Goal: Task Accomplishment & Management: Use online tool/utility

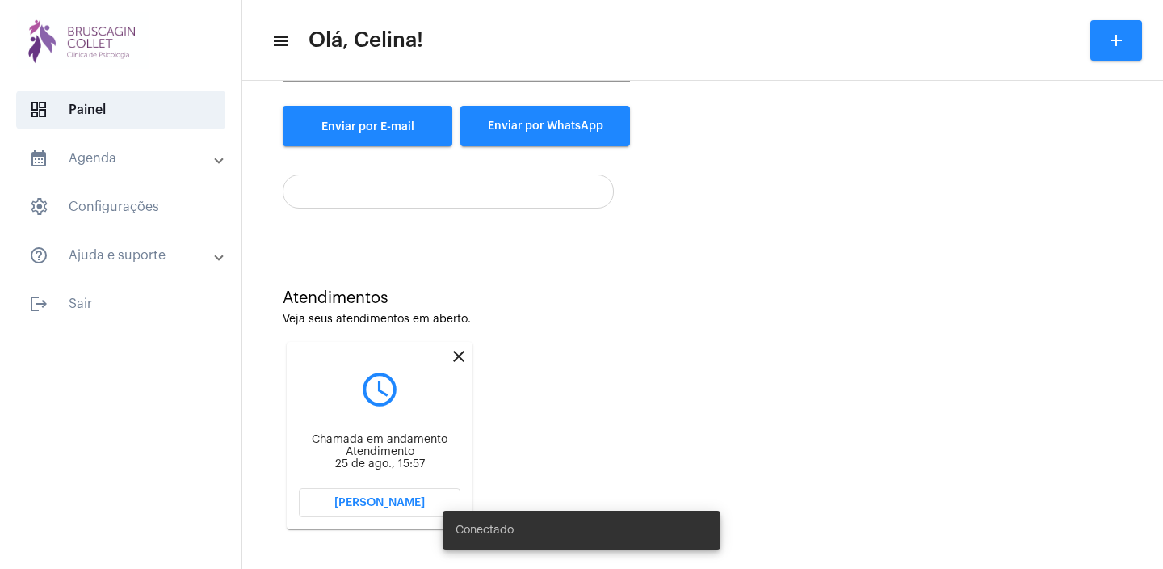
scroll to position [244, 0]
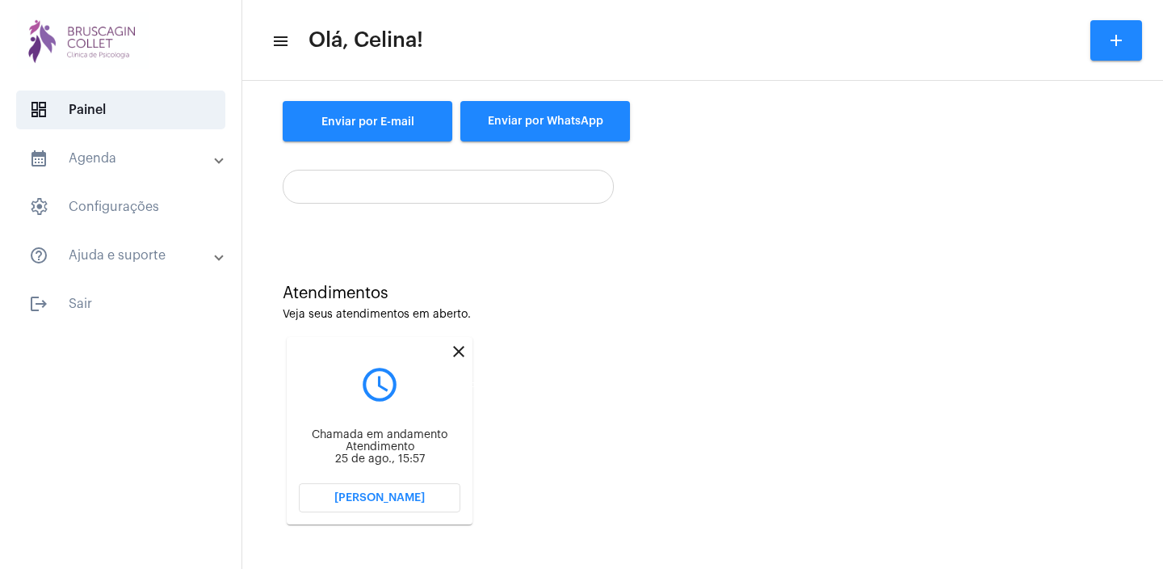
click at [458, 345] on mat-icon "close" at bounding box center [458, 351] width 19 height 19
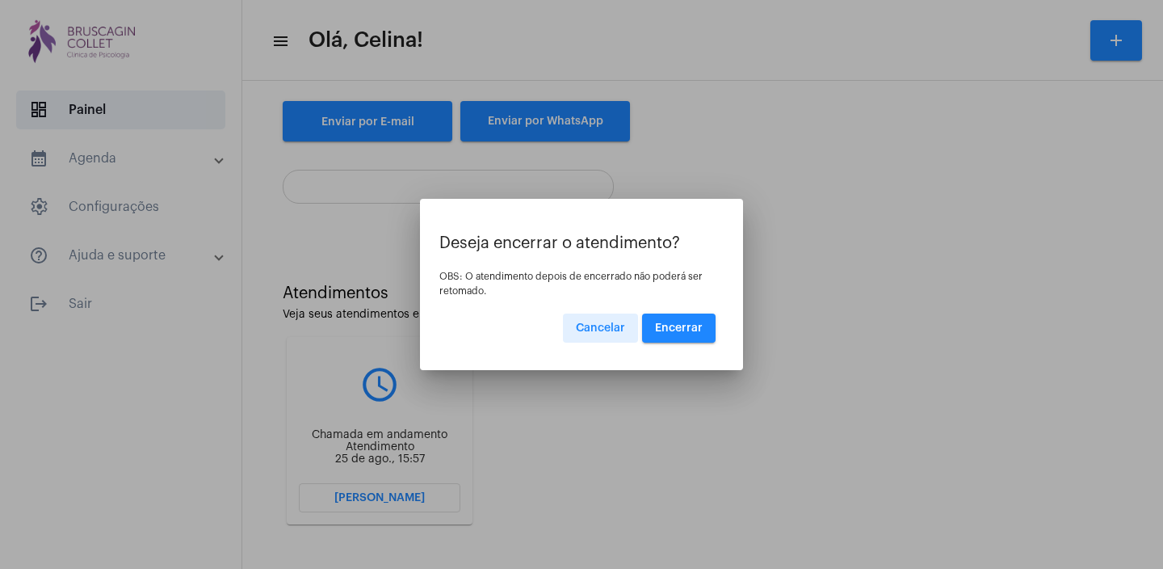
click at [686, 325] on span "Encerrar" at bounding box center [679, 327] width 48 height 11
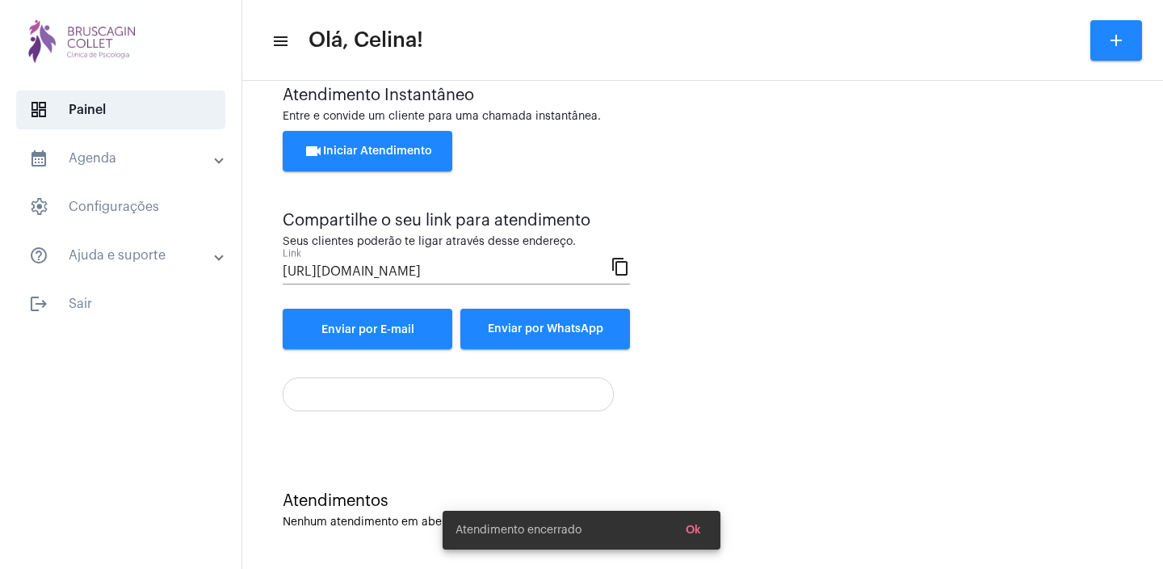
scroll to position [36, 0]
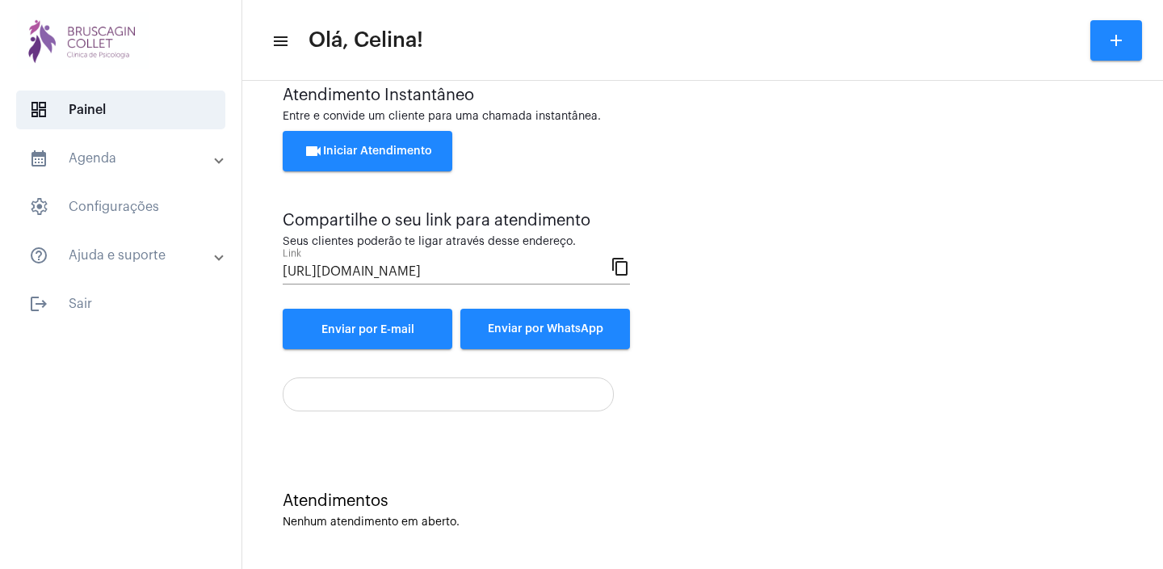
click at [384, 152] on span "videocam Iniciar Atendimento" at bounding box center [368, 150] width 128 height 11
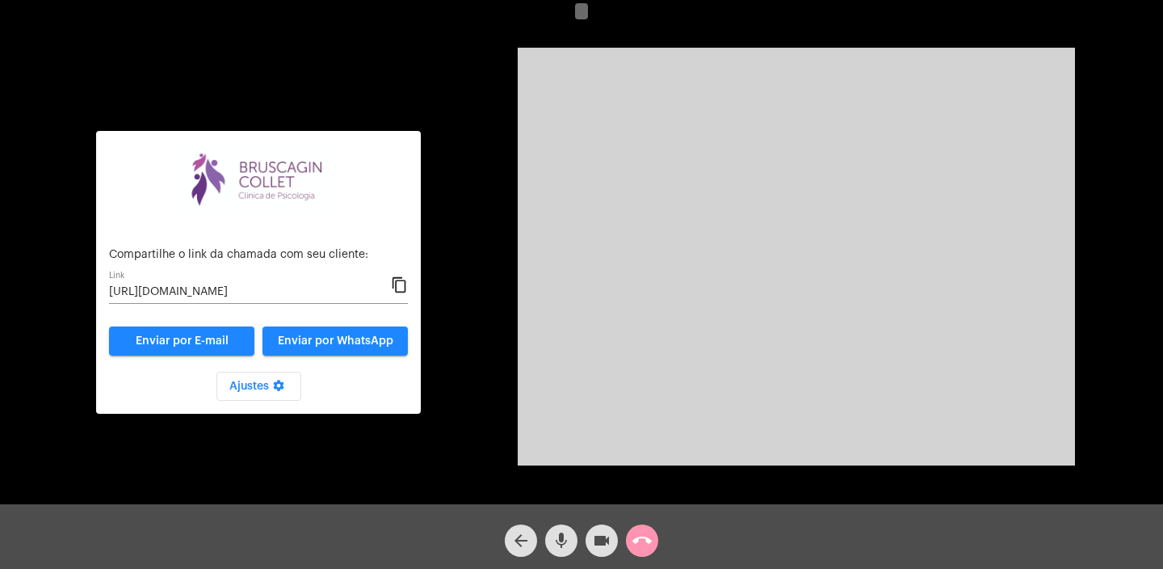
click at [398, 288] on mat-icon "content_copy" at bounding box center [399, 284] width 17 height 19
click at [398, 287] on mat-icon "content_copy" at bounding box center [399, 284] width 17 height 19
